Goal: Transaction & Acquisition: Book appointment/travel/reservation

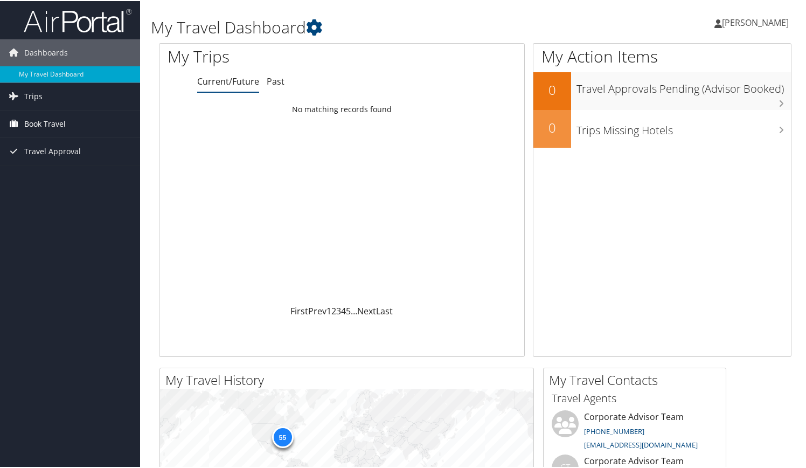
click at [49, 122] on span "Book Travel" at bounding box center [44, 122] width 41 height 27
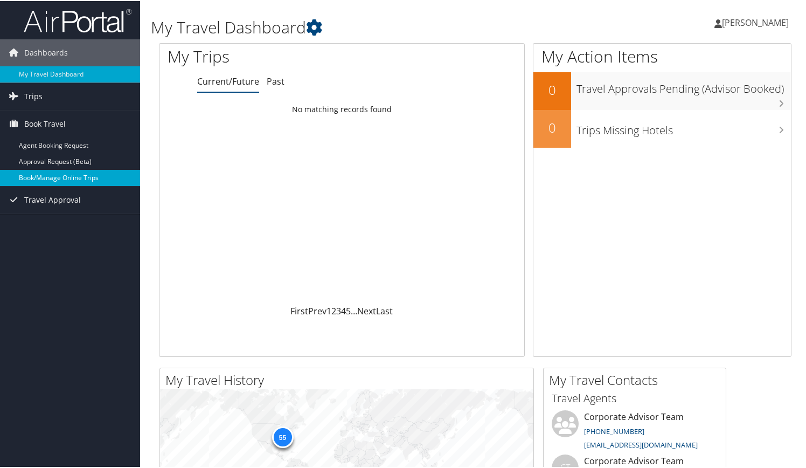
click at [53, 174] on link "Book/Manage Online Trips" at bounding box center [70, 177] width 140 height 16
